Goal: Transaction & Acquisition: Book appointment/travel/reservation

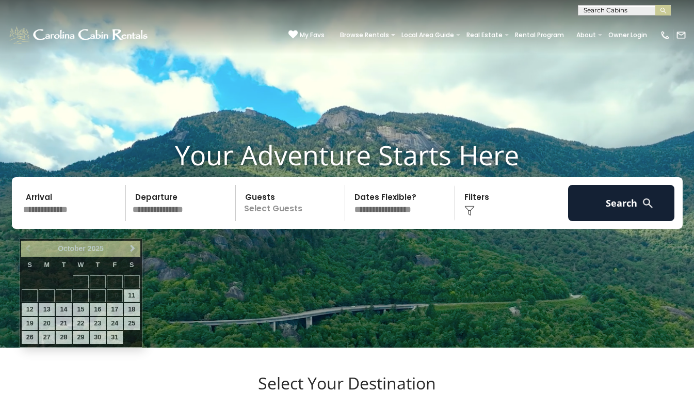
click at [88, 221] on input "text" at bounding box center [73, 203] width 107 height 36
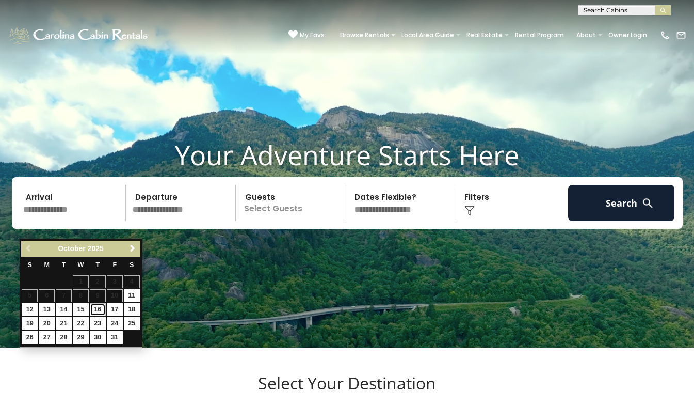
click at [96, 313] on link "16" at bounding box center [98, 309] width 16 height 13
type input "********"
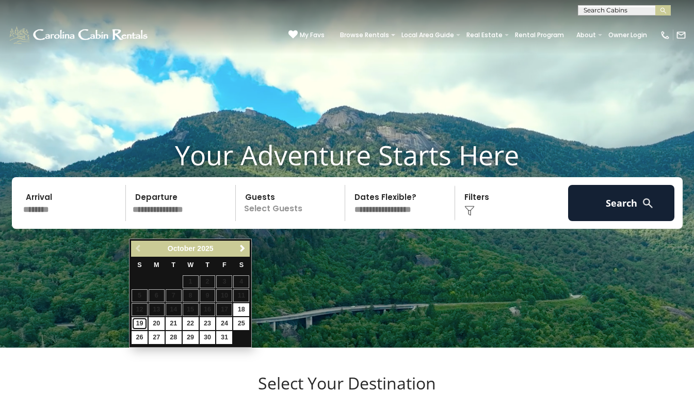
click at [136, 321] on link "19" at bounding box center [140, 323] width 16 height 13
type input "********"
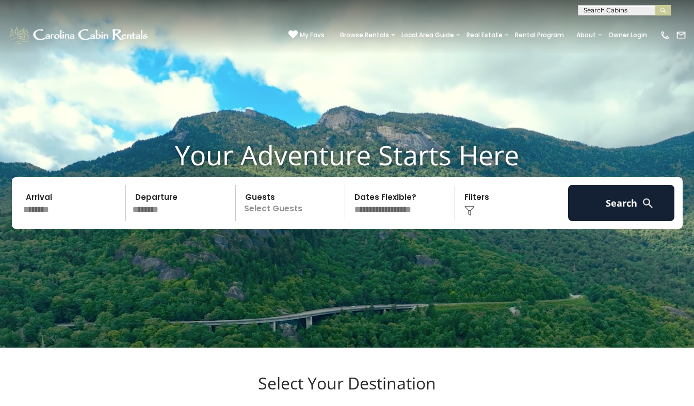
click at [289, 221] on p "Select Guests" at bounding box center [292, 203] width 106 height 36
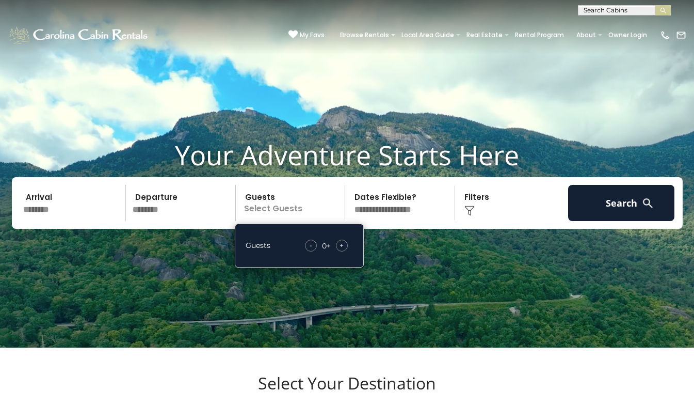
click at [341, 250] on span "+" at bounding box center [342, 245] width 4 height 10
click at [468, 216] on img at bounding box center [469, 210] width 10 height 10
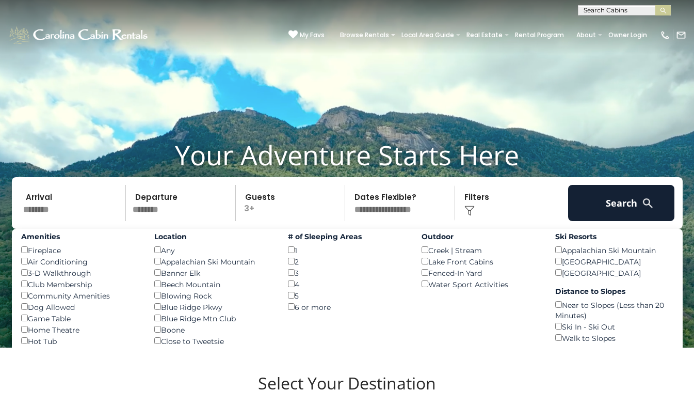
click at [295, 278] on div "3 ()" at bounding box center [347, 272] width 118 height 11
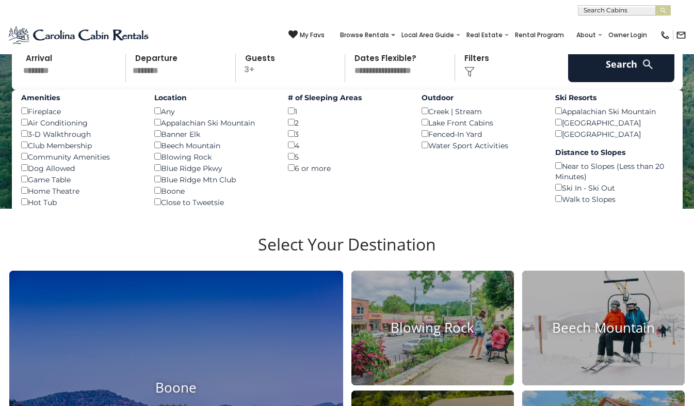
scroll to position [136, 0]
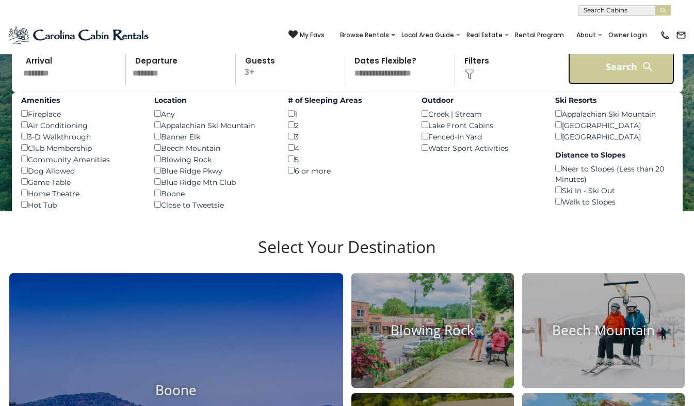
click at [619, 77] on button "Search" at bounding box center [621, 67] width 107 height 36
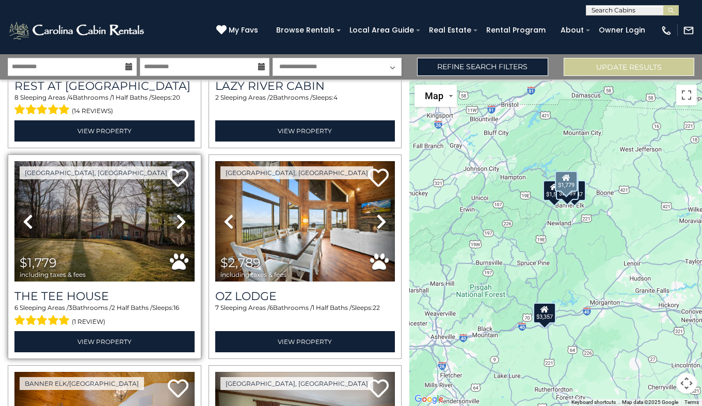
scroll to position [170, 0]
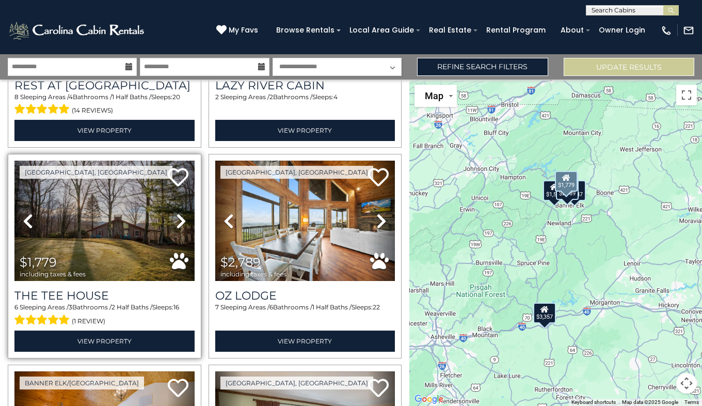
click at [178, 215] on icon at bounding box center [181, 221] width 10 height 17
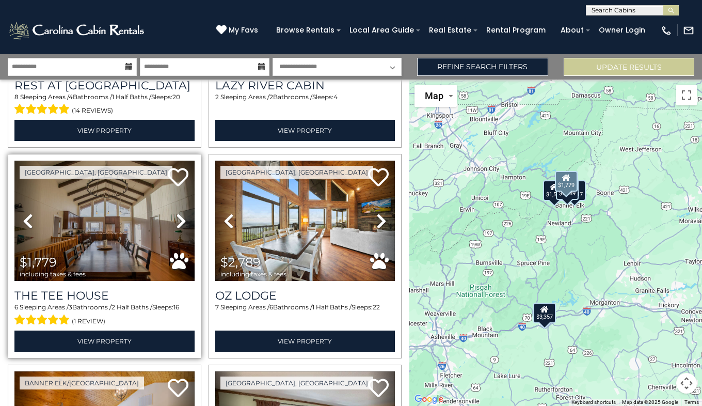
click at [178, 215] on icon at bounding box center [181, 221] width 10 height 17
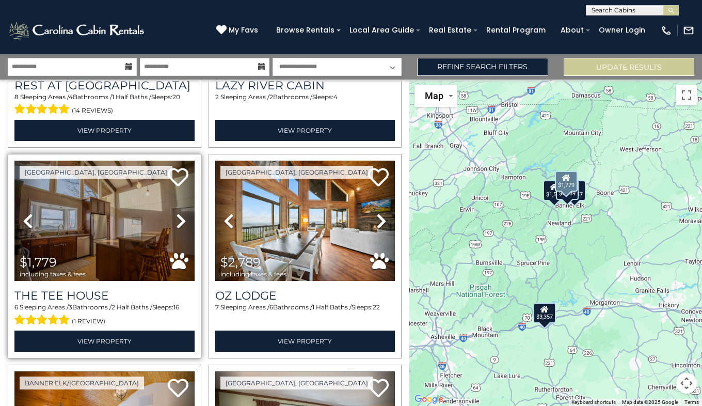
click at [178, 215] on icon at bounding box center [181, 221] width 10 height 17
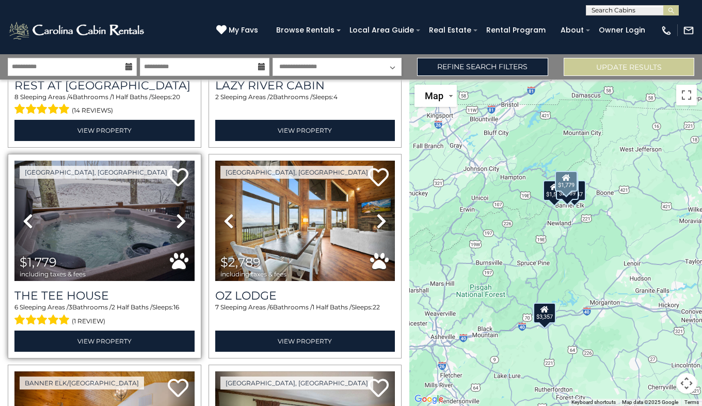
click at [178, 215] on icon at bounding box center [181, 221] width 10 height 17
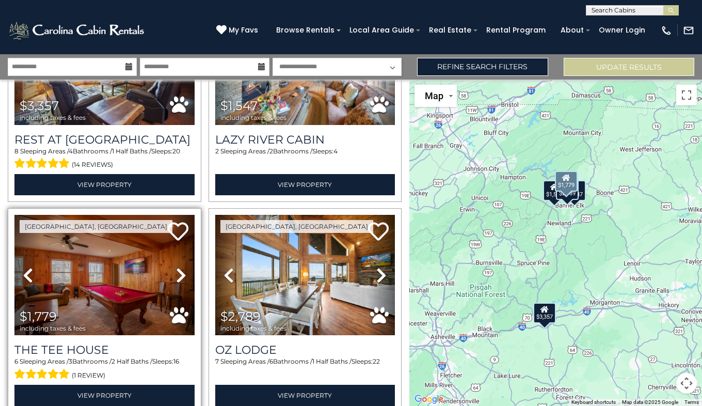
scroll to position [116, 0]
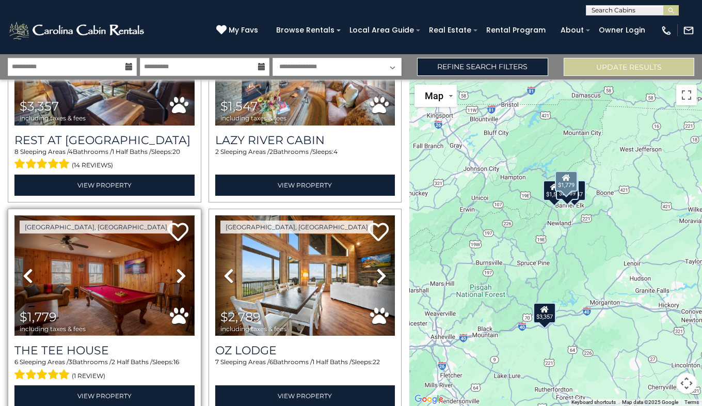
click at [107, 268] on img at bounding box center [104, 275] width 180 height 121
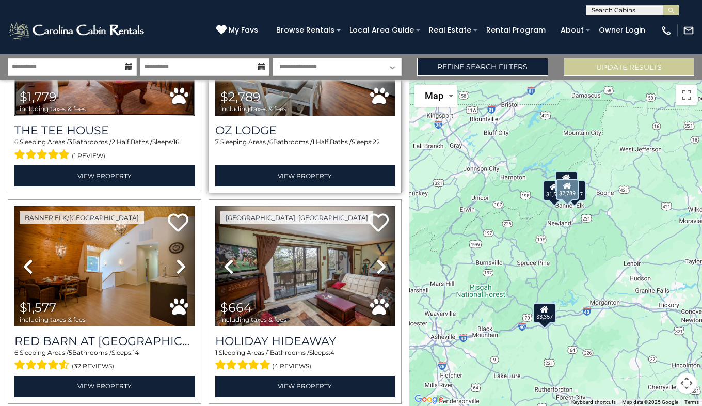
scroll to position [336, 0]
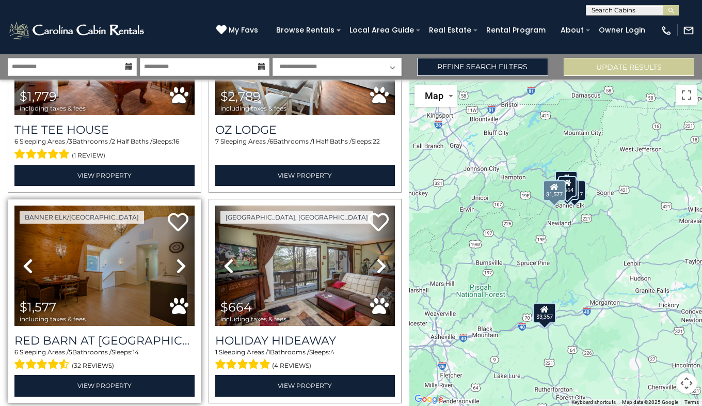
click at [176, 259] on icon at bounding box center [181, 266] width 10 height 17
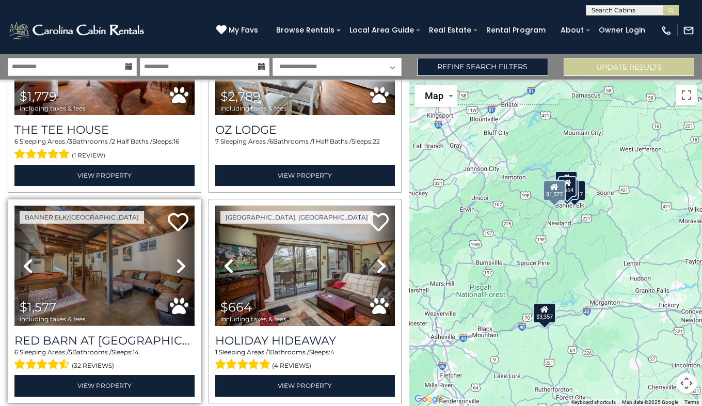
drag, startPoint x: 175, startPoint y: 259, endPoint x: 92, endPoint y: 283, distance: 86.1
click at [92, 283] on img at bounding box center [104, 265] width 180 height 121
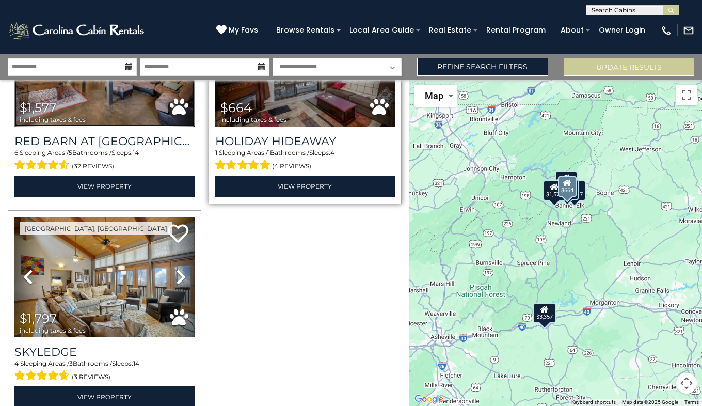
scroll to position [536, 0]
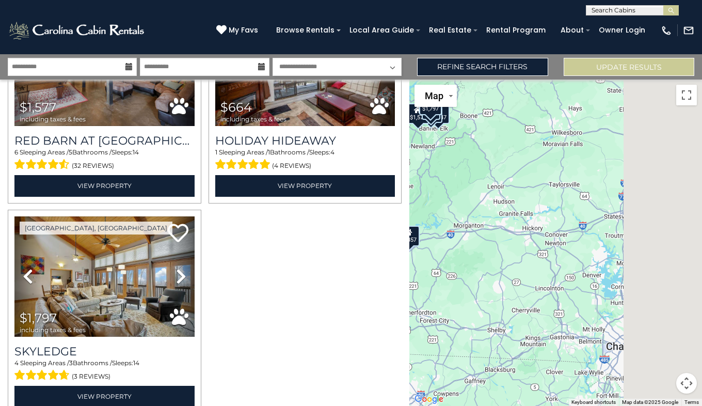
drag, startPoint x: 578, startPoint y: 266, endPoint x: 424, endPoint y: 185, distance: 173.6
click at [424, 185] on div "$3,357 $1,547 $1,779 $2,789 $1,577 $664 $1,797" at bounding box center [555, 242] width 293 height 326
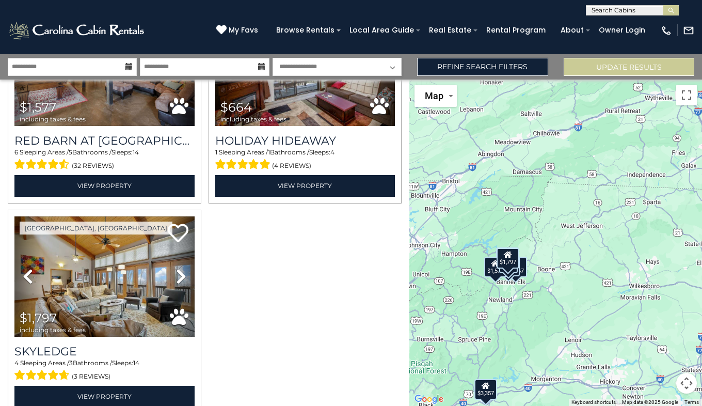
drag, startPoint x: 482, startPoint y: 179, endPoint x: 579, endPoint y: 338, distance: 186.7
click at [579, 338] on div "$3,357 $1,547 $1,779 $2,789 $1,577 $664 $1,797" at bounding box center [555, 242] width 293 height 326
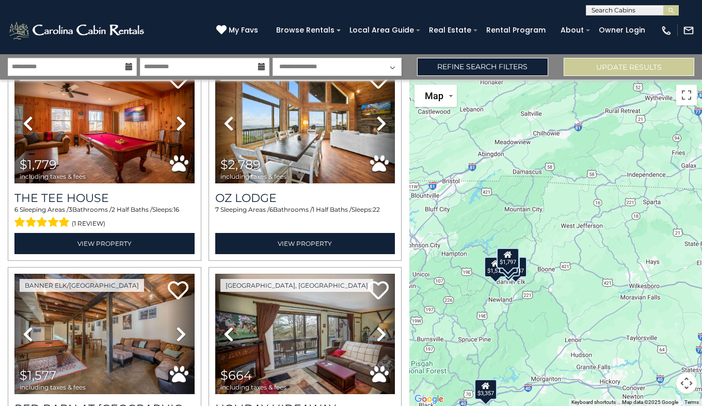
scroll to position [217, 0]
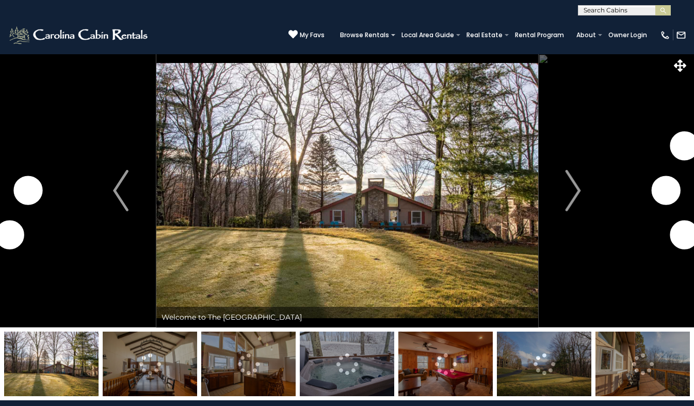
click at [576, 184] on img "Next" at bounding box center [573, 190] width 15 height 41
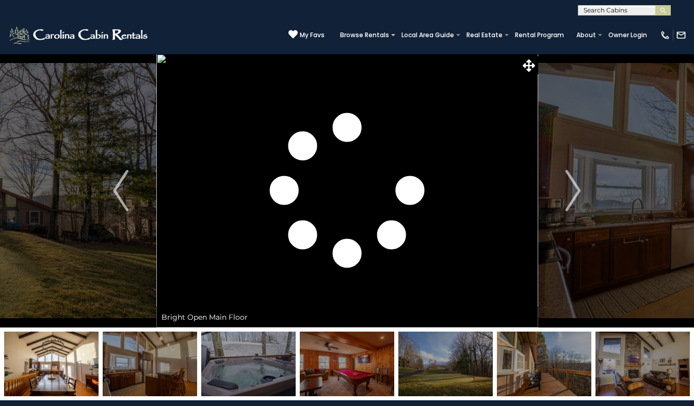
click at [576, 184] on img "Next" at bounding box center [573, 190] width 15 height 41
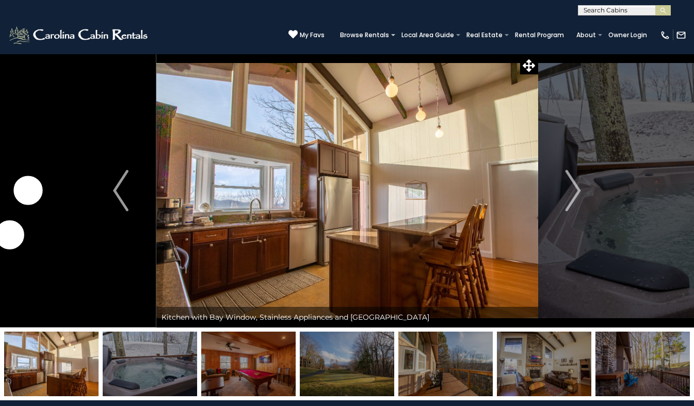
click at [576, 184] on img "Next" at bounding box center [573, 190] width 15 height 41
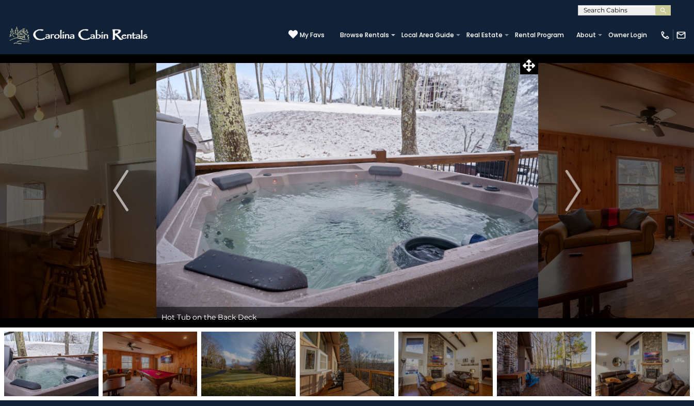
click at [576, 184] on img "Next" at bounding box center [573, 190] width 15 height 41
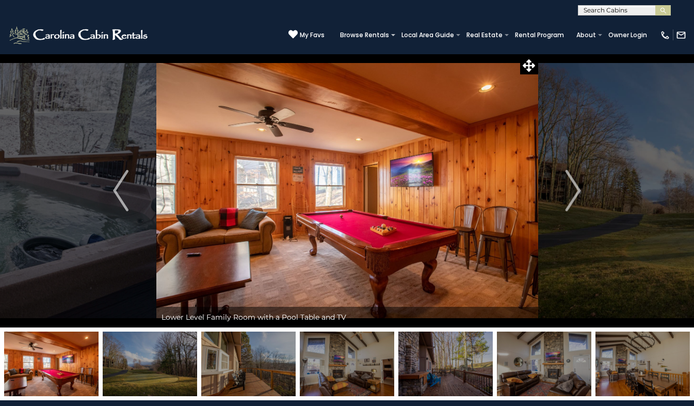
click at [576, 184] on img "Next" at bounding box center [573, 190] width 15 height 41
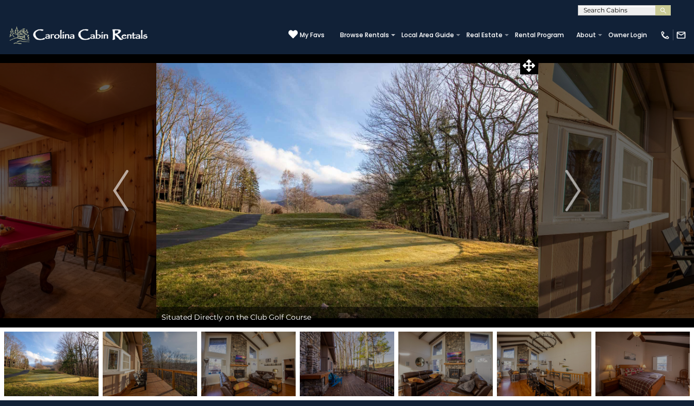
click at [576, 184] on img "Next" at bounding box center [573, 190] width 15 height 41
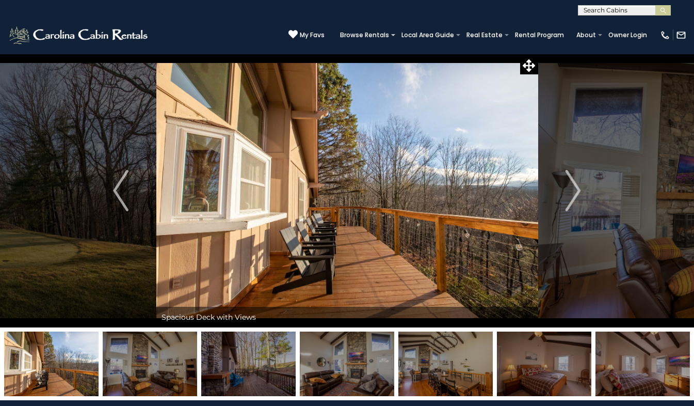
click at [576, 184] on img "Next" at bounding box center [573, 190] width 15 height 41
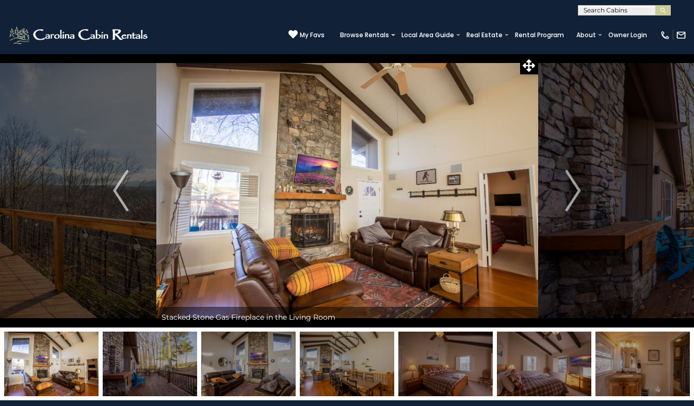
click at [576, 184] on img "Next" at bounding box center [573, 190] width 15 height 41
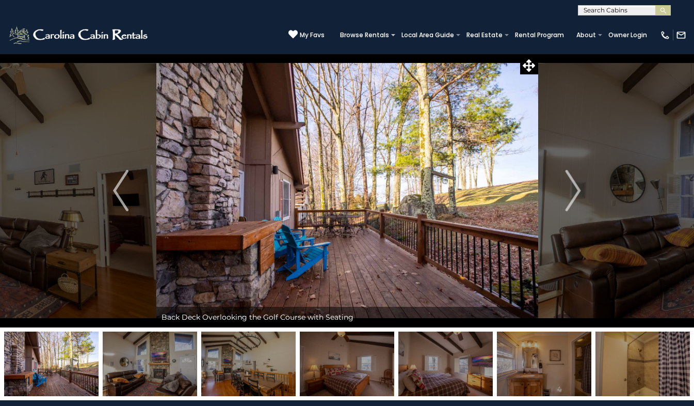
click at [576, 184] on img "Next" at bounding box center [573, 190] width 15 height 41
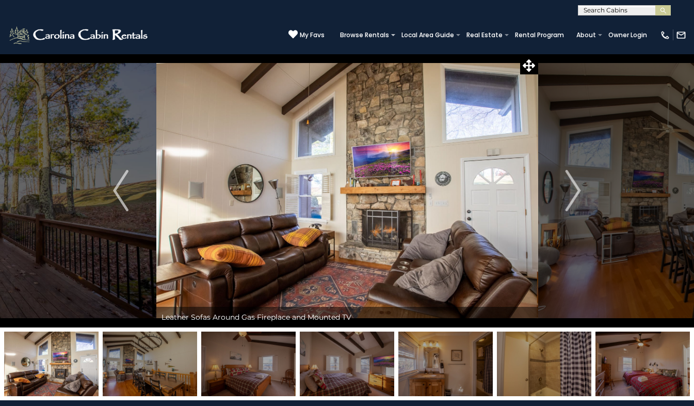
click at [576, 184] on img "Next" at bounding box center [573, 190] width 15 height 41
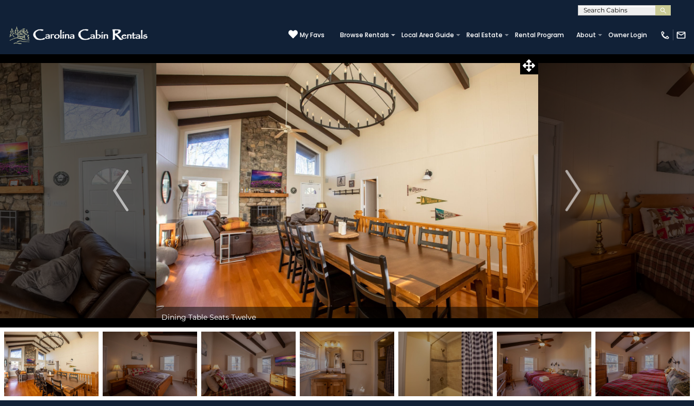
click at [576, 184] on img "Next" at bounding box center [573, 190] width 15 height 41
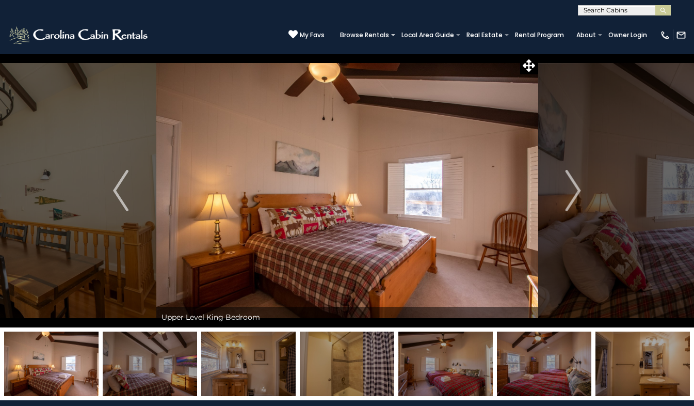
click at [576, 184] on img "Next" at bounding box center [573, 190] width 15 height 41
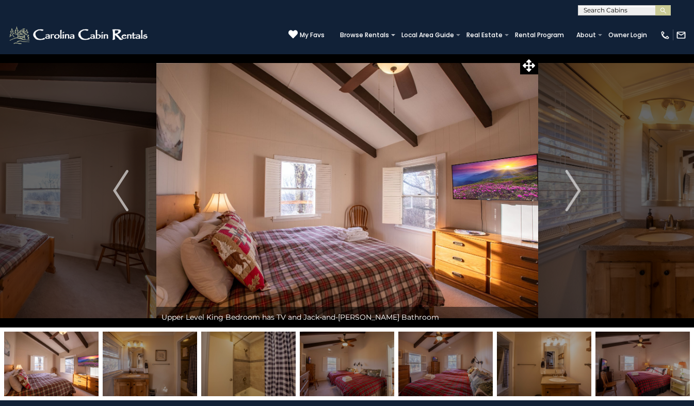
click at [576, 184] on img "Next" at bounding box center [573, 190] width 15 height 41
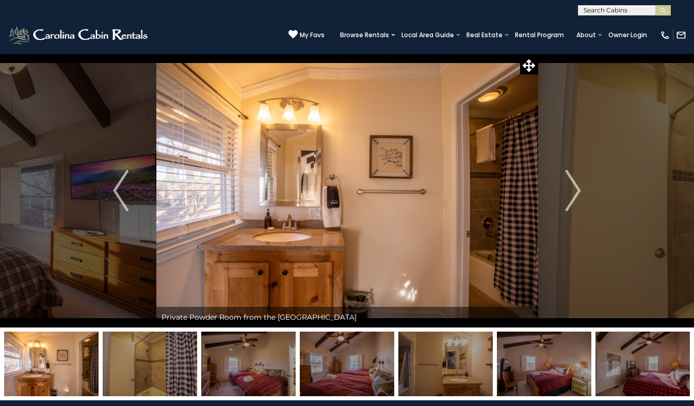
click at [576, 184] on img "Next" at bounding box center [573, 190] width 15 height 41
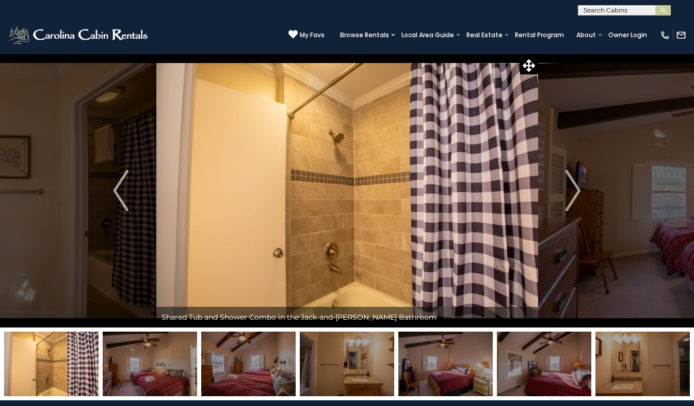
click at [576, 184] on img "Next" at bounding box center [573, 190] width 15 height 41
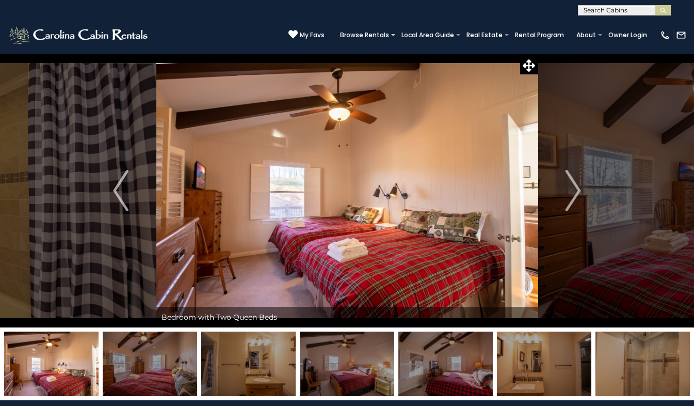
click at [576, 184] on img "Next" at bounding box center [573, 190] width 15 height 41
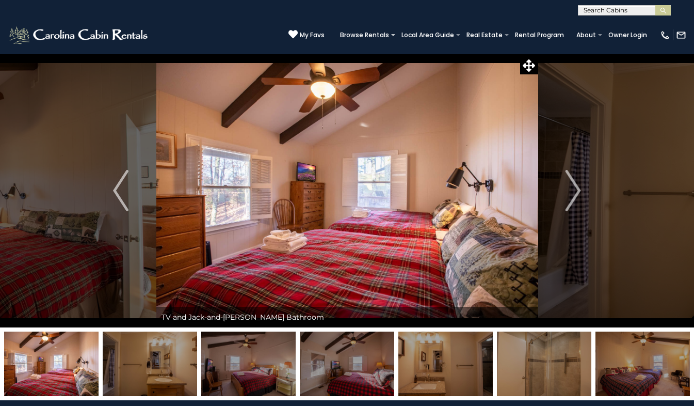
click at [576, 184] on img "Next" at bounding box center [573, 190] width 15 height 41
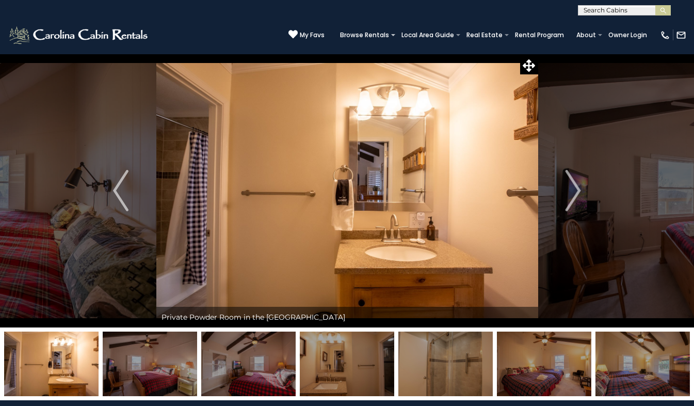
click at [576, 184] on img "Next" at bounding box center [573, 190] width 15 height 41
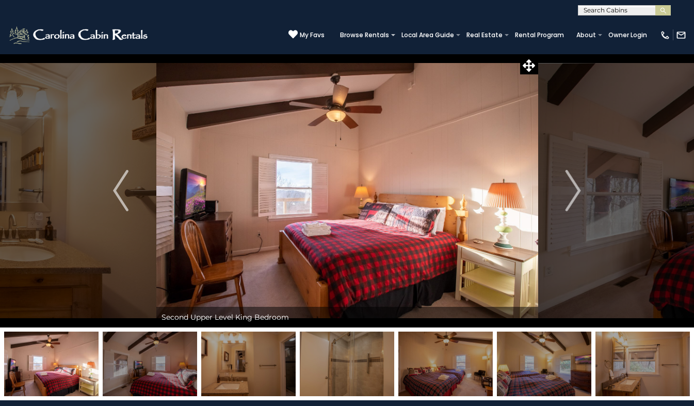
click at [576, 184] on img "Next" at bounding box center [573, 190] width 15 height 41
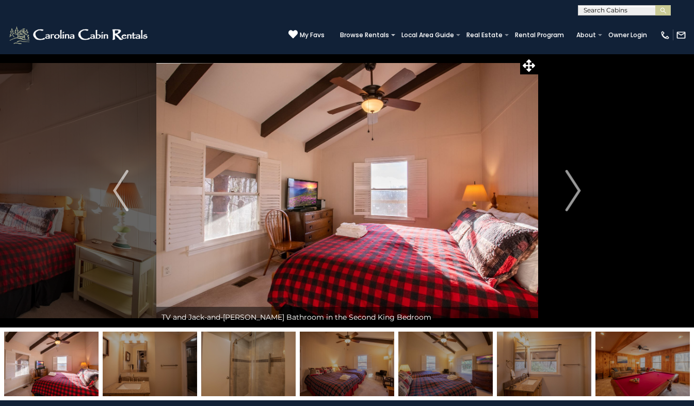
click at [576, 184] on img "Next" at bounding box center [573, 190] width 15 height 41
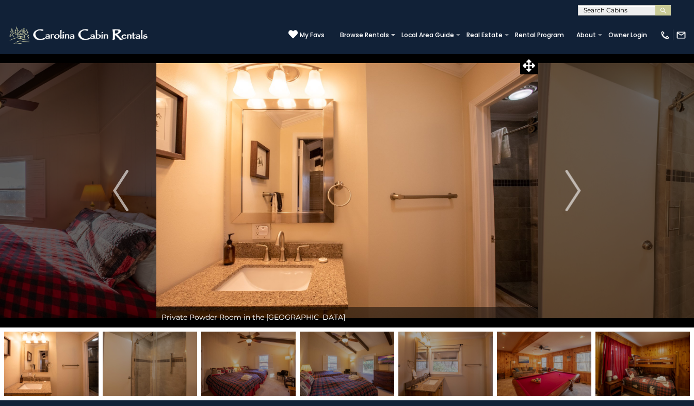
click at [576, 184] on img "Next" at bounding box center [573, 190] width 15 height 41
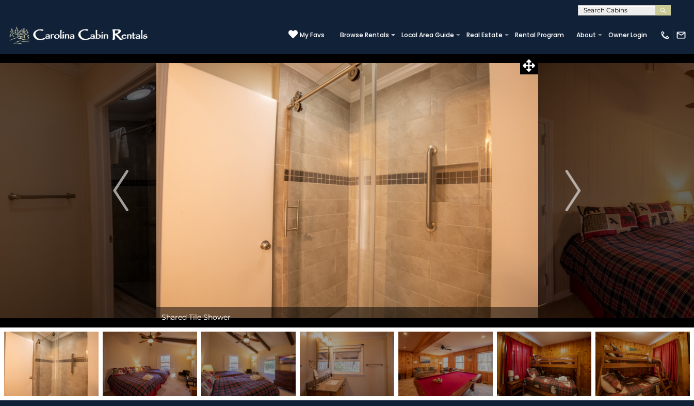
click at [576, 184] on img "Next" at bounding box center [573, 190] width 15 height 41
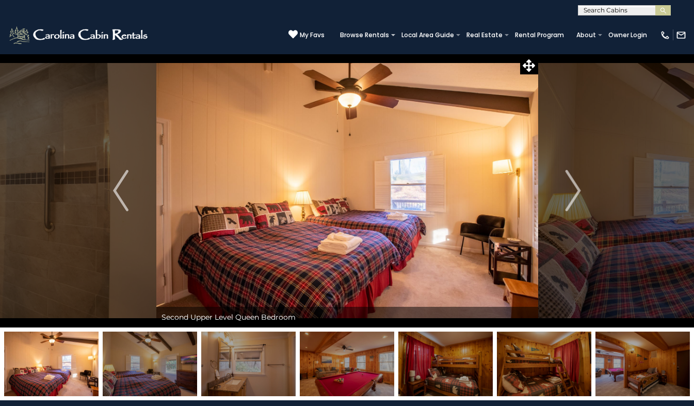
click at [576, 184] on img "Next" at bounding box center [573, 190] width 15 height 41
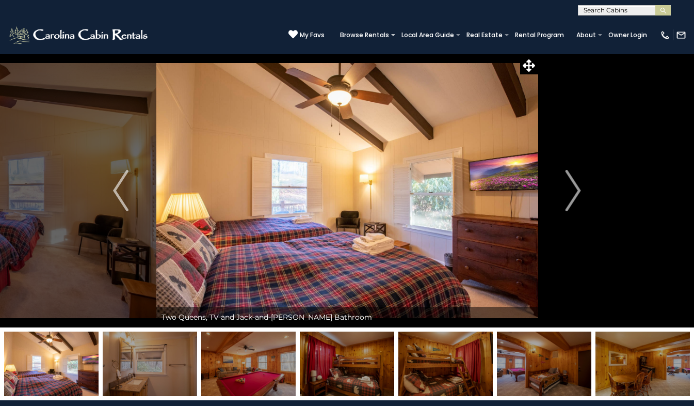
click at [576, 184] on img "Next" at bounding box center [573, 190] width 15 height 41
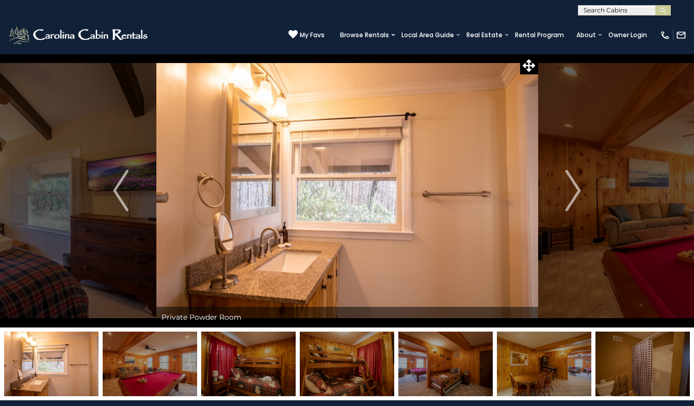
click at [576, 184] on img "Next" at bounding box center [573, 190] width 15 height 41
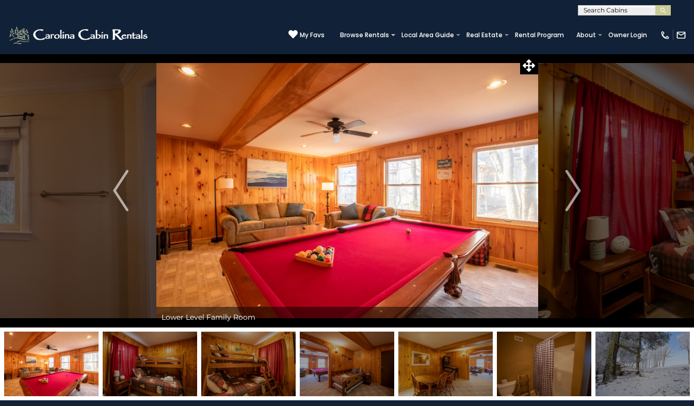
click at [576, 184] on img "Next" at bounding box center [573, 190] width 15 height 41
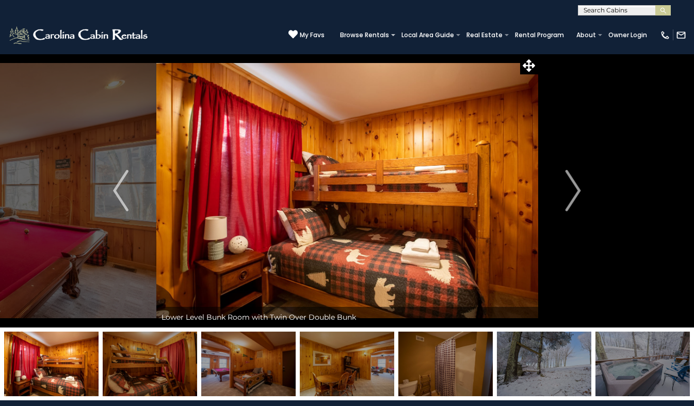
click at [576, 184] on img "Next" at bounding box center [573, 190] width 15 height 41
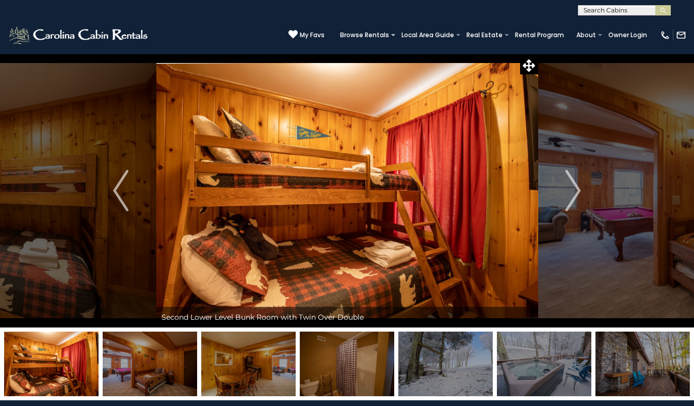
click at [576, 184] on img "Next" at bounding box center [573, 190] width 15 height 41
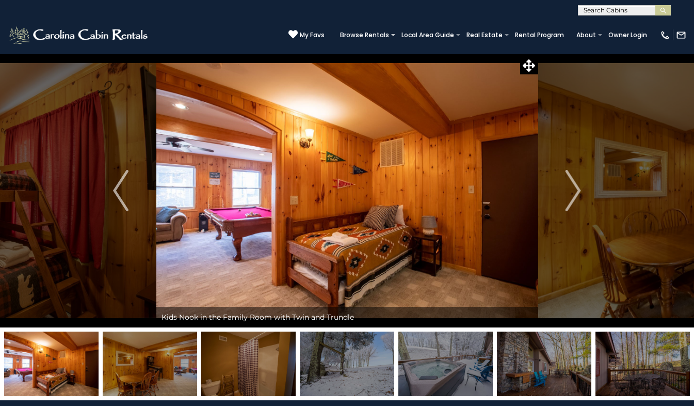
click at [576, 184] on img "Next" at bounding box center [573, 190] width 15 height 41
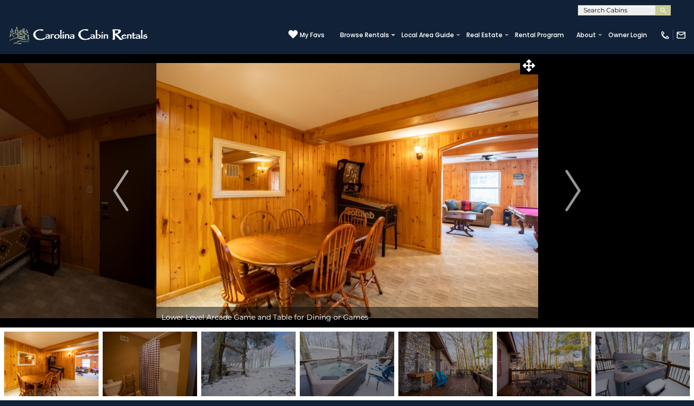
click at [576, 184] on img "Next" at bounding box center [573, 190] width 15 height 41
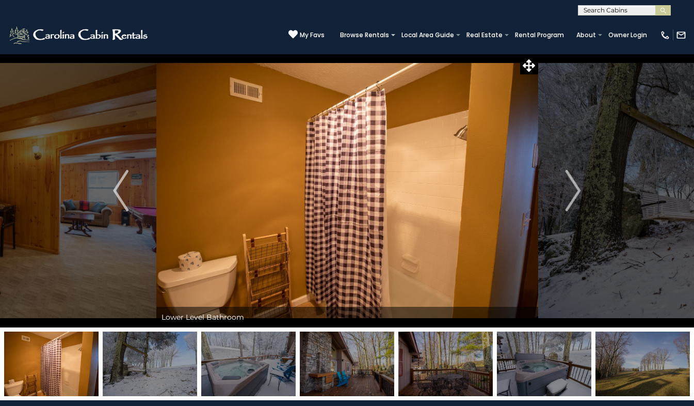
click at [576, 184] on img "Next" at bounding box center [573, 190] width 15 height 41
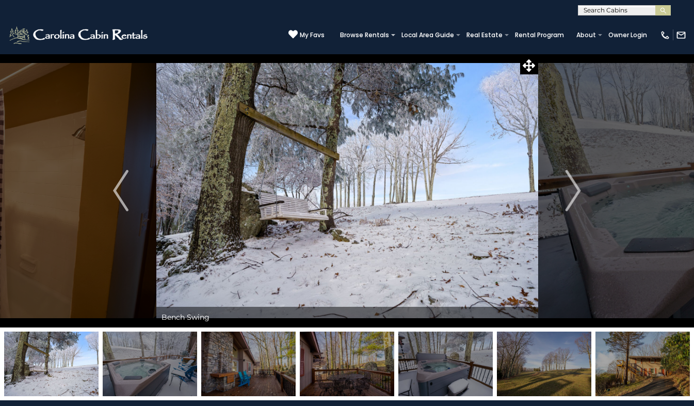
click at [576, 184] on img "Next" at bounding box center [573, 190] width 15 height 41
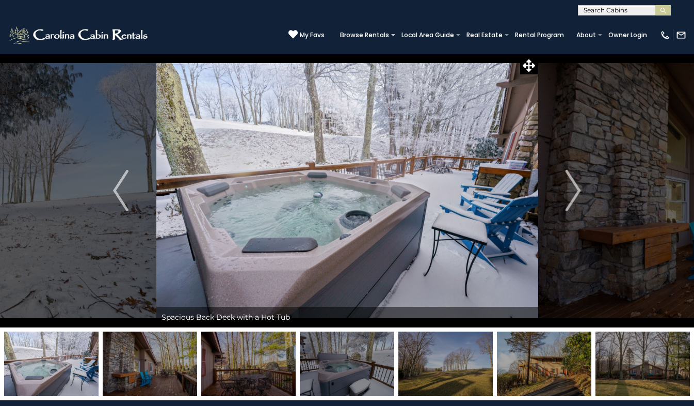
click at [576, 184] on img "Next" at bounding box center [573, 190] width 15 height 41
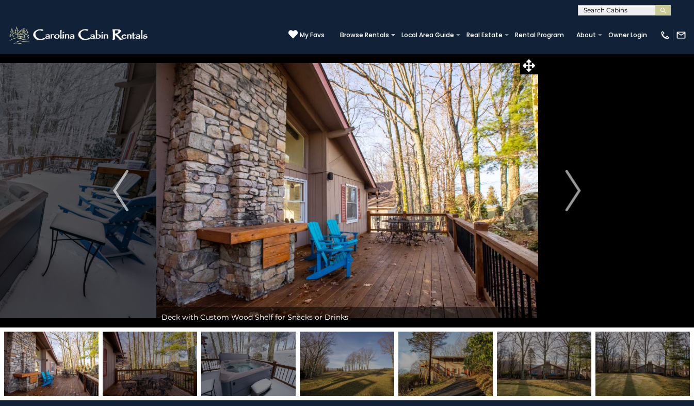
click at [576, 184] on img "Next" at bounding box center [573, 190] width 15 height 41
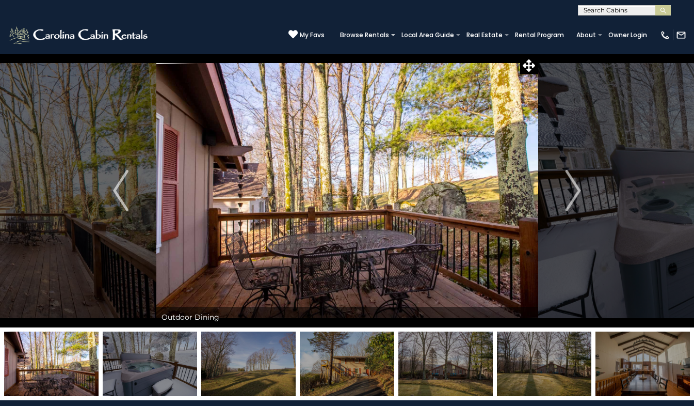
click at [576, 184] on img "Next" at bounding box center [573, 190] width 15 height 41
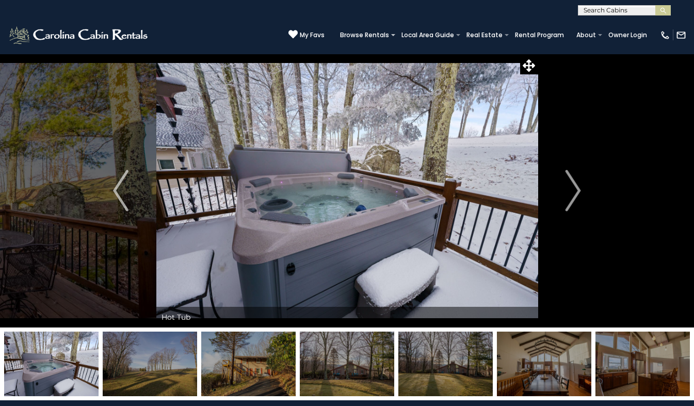
click at [576, 184] on img "Next" at bounding box center [573, 190] width 15 height 41
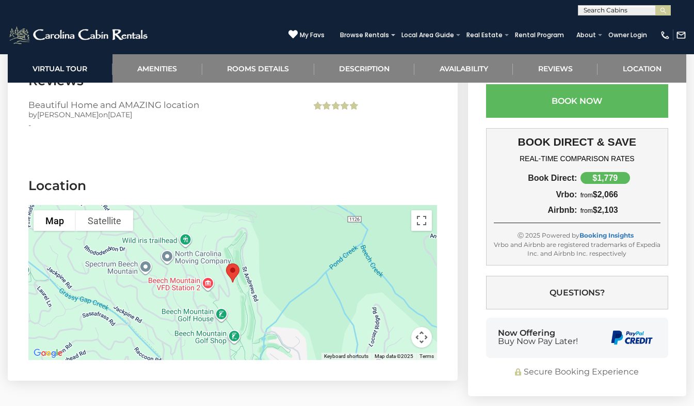
scroll to position [2708, 0]
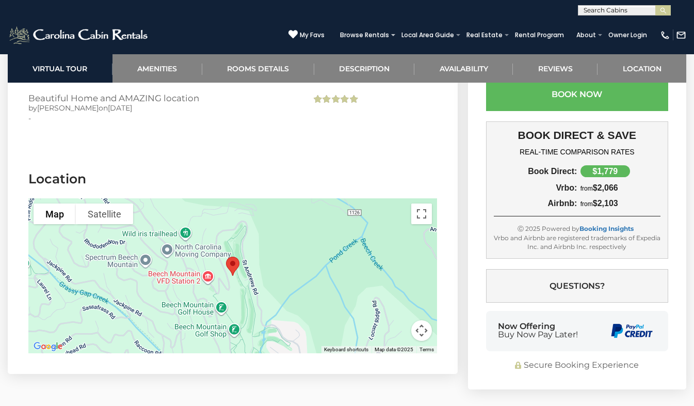
click at [296, 245] on div at bounding box center [232, 275] width 409 height 155
click at [418, 203] on button "Toggle fullscreen view" at bounding box center [421, 213] width 21 height 21
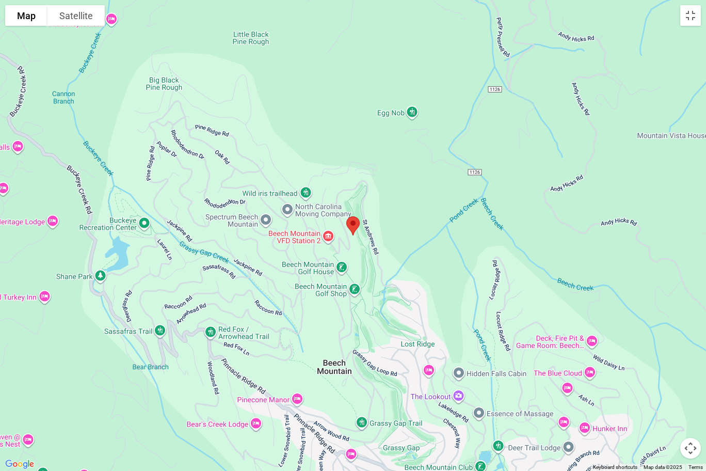
click at [456, 327] on div at bounding box center [353, 235] width 706 height 471
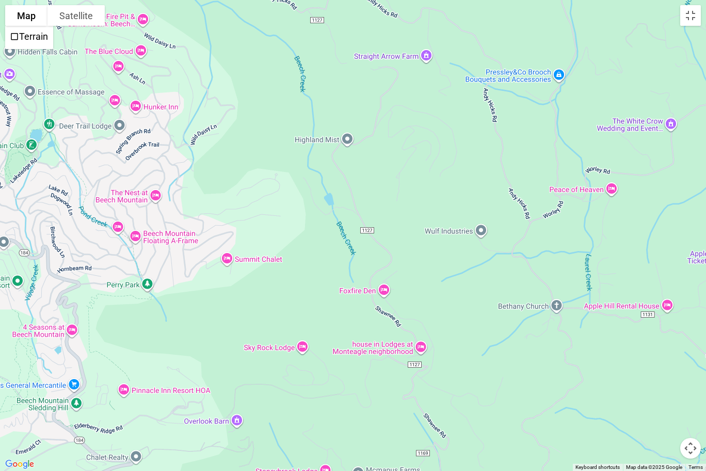
drag, startPoint x: 456, startPoint y: 327, endPoint x: 0, endPoint y: 0, distance: 561.4
click at [0, 0] on div at bounding box center [353, 235] width 706 height 471
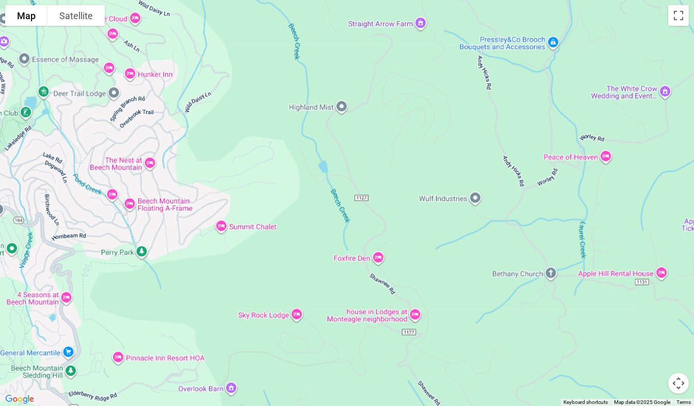
scroll to position [0, 0]
